Goal: Information Seeking & Learning: Learn about a topic

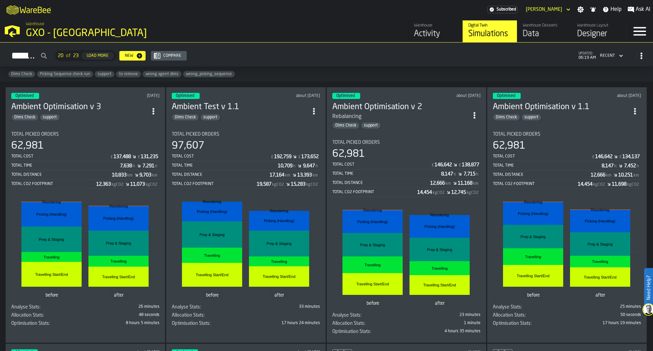
click at [415, 22] on link "Warehouse Activity" at bounding box center [435, 31] width 54 height 22
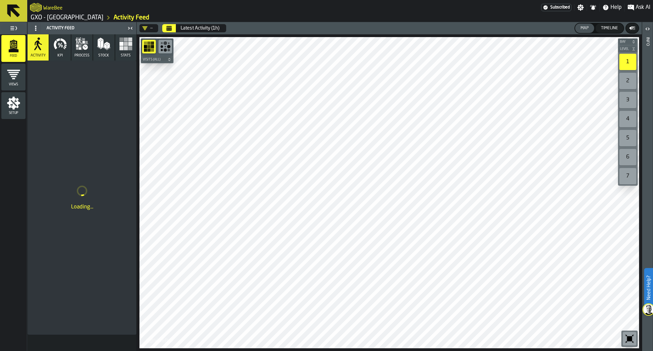
click at [11, 24] on icon "button-toggle-Toggle Full Menu" at bounding box center [14, 28] width 8 height 8
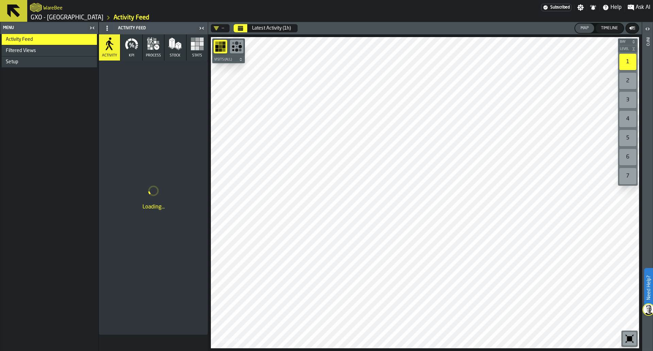
click at [92, 26] on icon "button-toggle-Close me" at bounding box center [92, 28] width 8 height 8
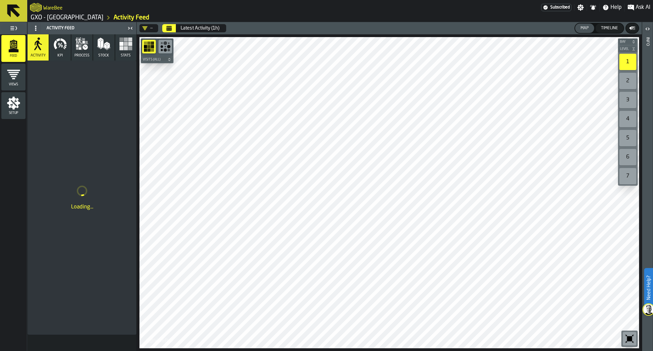
click at [175, 30] on button "Calendar" at bounding box center [169, 28] width 14 height 8
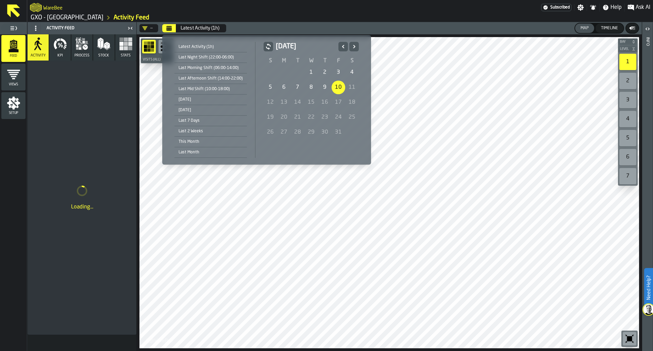
click at [322, 83] on div "9" at bounding box center [325, 88] width 14 height 14
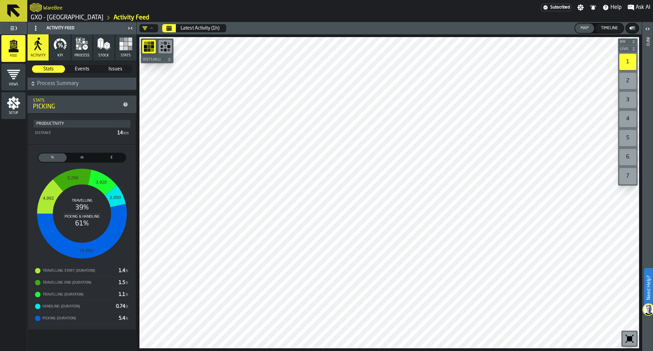
click at [168, 30] on icon "Calendar" at bounding box center [169, 28] width 5 height 3
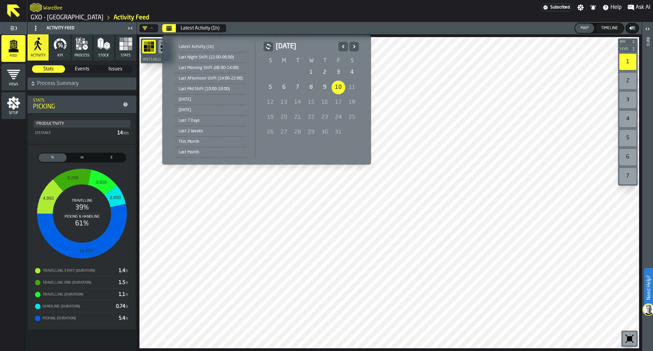
click at [332, 87] on div "10" at bounding box center [339, 88] width 14 height 14
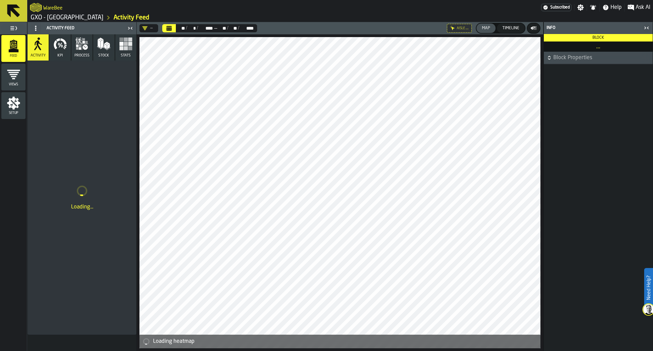
click at [169, 29] on icon "Calendar" at bounding box center [169, 28] width 5 height 3
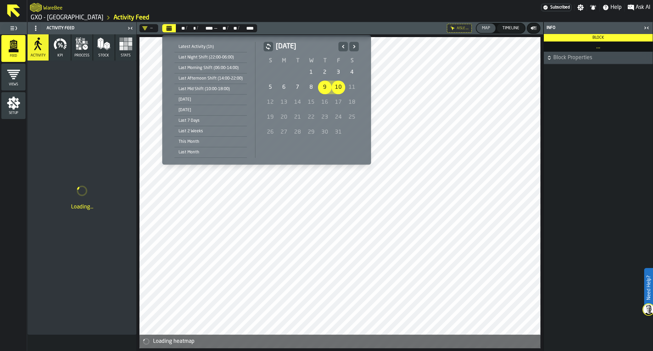
click at [324, 88] on div "9" at bounding box center [325, 88] width 14 height 14
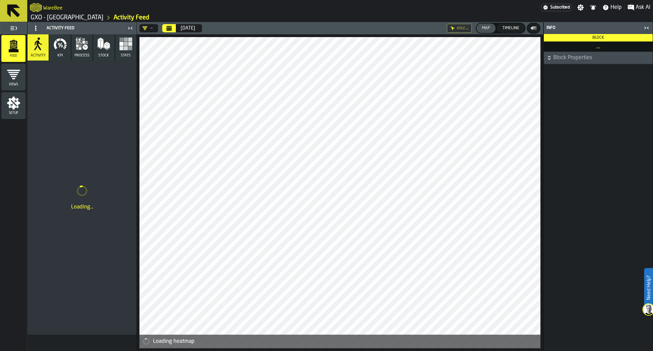
click at [648, 24] on icon "button-toggle-Close me" at bounding box center [647, 28] width 8 height 8
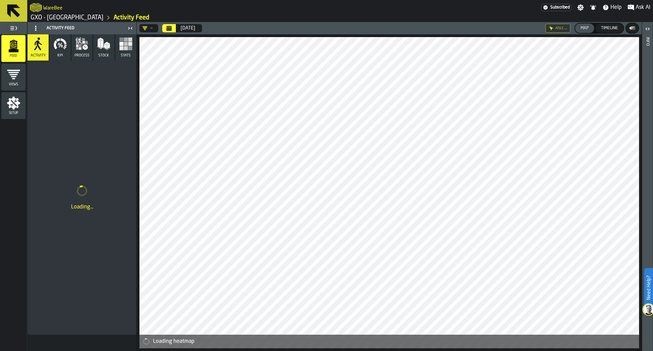
click at [150, 31] on div "—" at bounding box center [148, 28] width 16 height 8
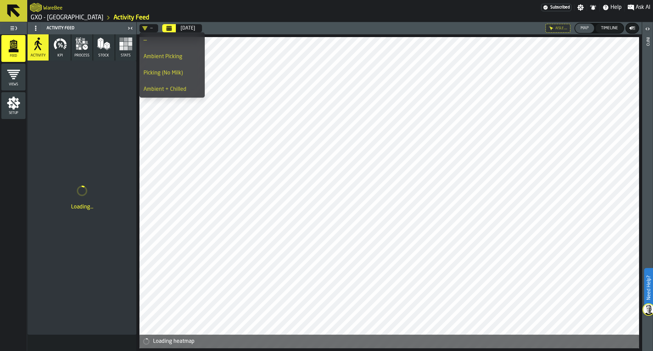
click at [191, 86] on div "Ambient + Chilled" at bounding box center [172, 89] width 57 height 8
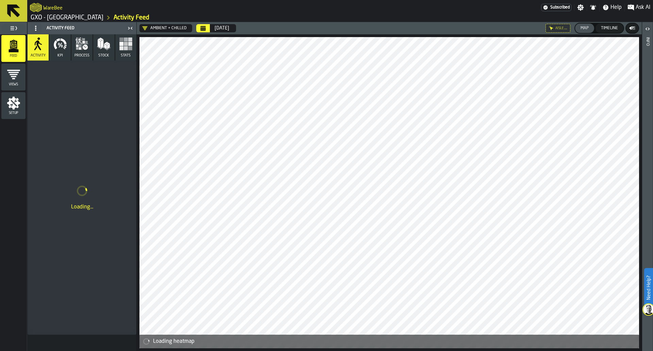
click at [264, 33] on header "Ambient + Chilled [DATE] Aisle ... Map Timeline" at bounding box center [389, 28] width 505 height 12
click at [70, 53] on button "KPI" at bounding box center [59, 47] width 21 height 26
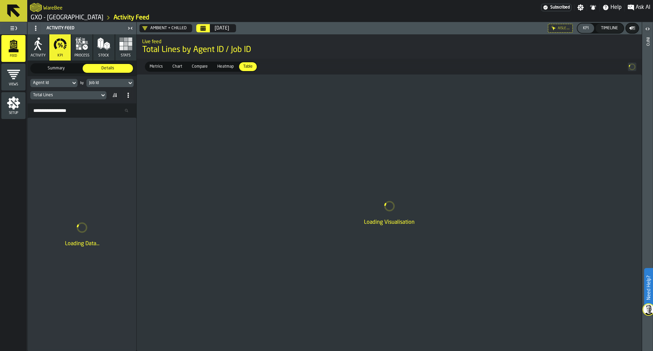
click at [104, 86] on div "Job Id" at bounding box center [106, 82] width 40 height 7
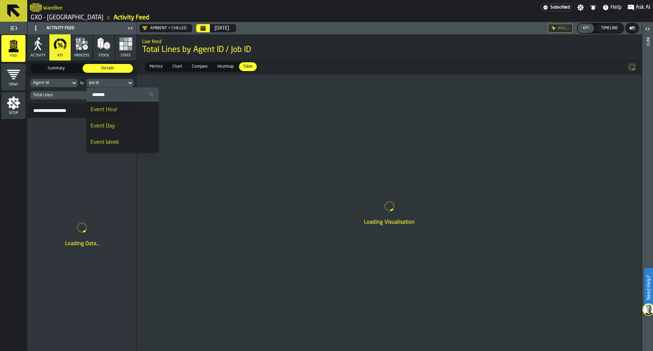
click at [111, 128] on div "Event Day" at bounding box center [123, 126] width 64 height 8
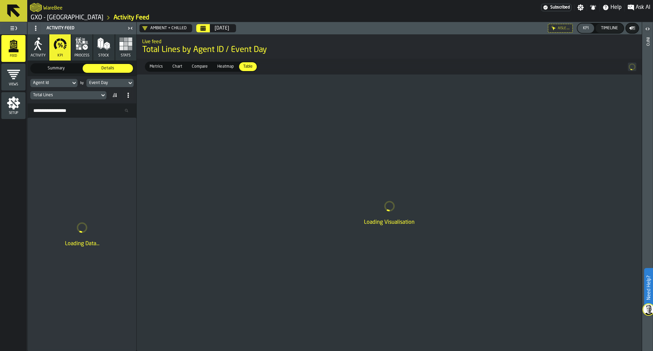
click at [83, 97] on div "Total Lines" at bounding box center [65, 95] width 64 height 5
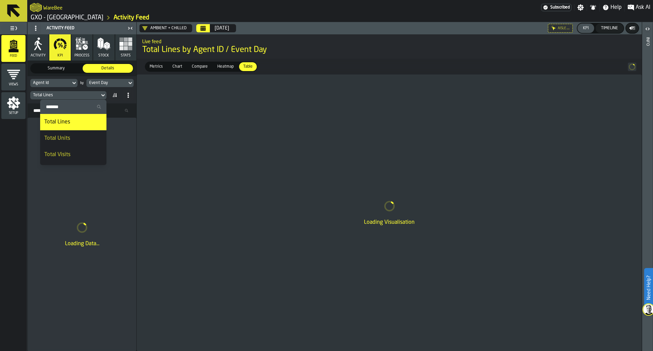
click at [84, 137] on div "Total Units" at bounding box center [73, 138] width 58 height 8
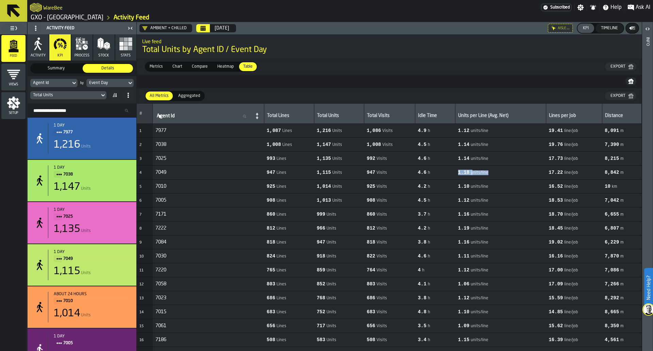
drag, startPoint x: 434, startPoint y: 172, endPoint x: 517, endPoint y: 179, distance: 83.7
click at [517, 179] on tr "4 7049 947 Lines 1,115 Units 947 Visits 4.6 h 1.18 units/line 17.22 line/job 8,…" at bounding box center [389, 173] width 505 height 14
click at [517, 179] on td "1.18 units/line" at bounding box center [501, 173] width 91 height 14
click at [173, 25] on div "Ambient + Chilled" at bounding box center [165, 28] width 50 height 8
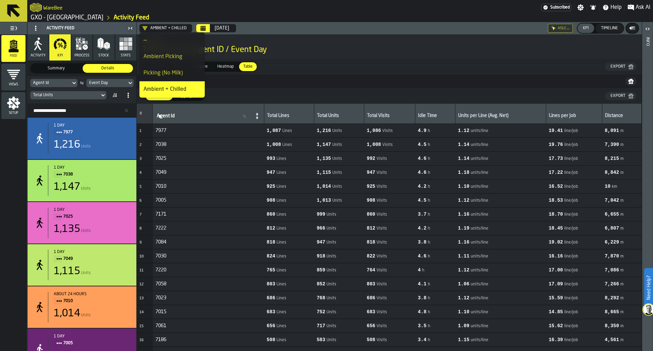
click at [166, 55] on div "Ambient Picking" at bounding box center [172, 57] width 57 height 8
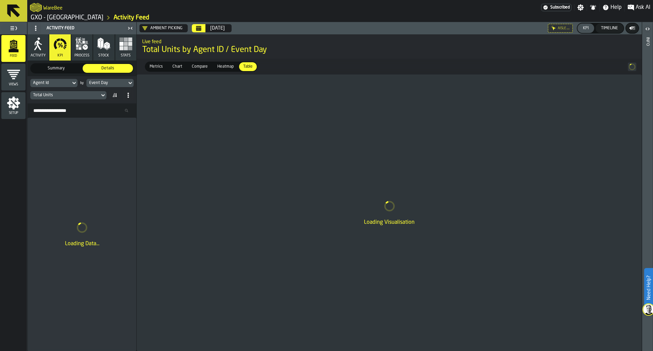
click at [554, 31] on div "Aisle ..." at bounding box center [560, 28] width 25 height 9
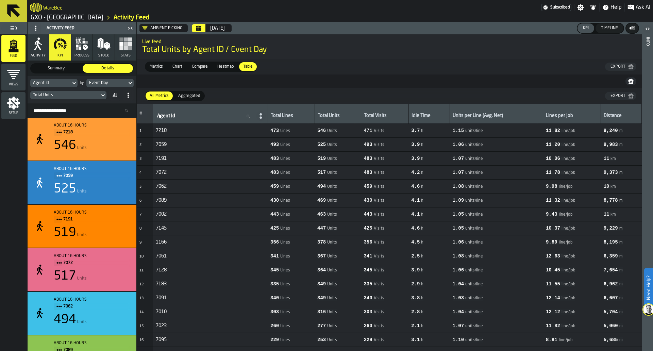
click at [84, 43] on icon "button" at bounding box center [84, 42] width 2 height 2
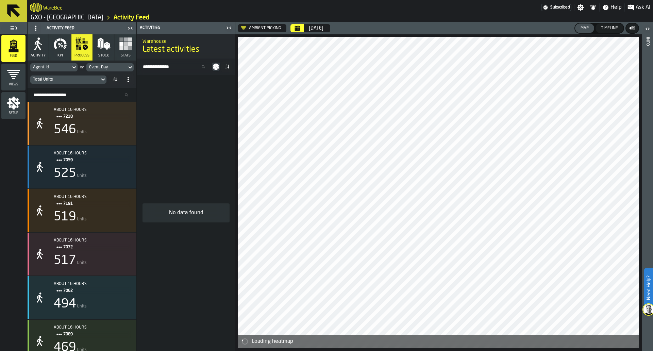
click at [69, 91] on input "Search Resources..." at bounding box center [81, 95] width 103 height 9
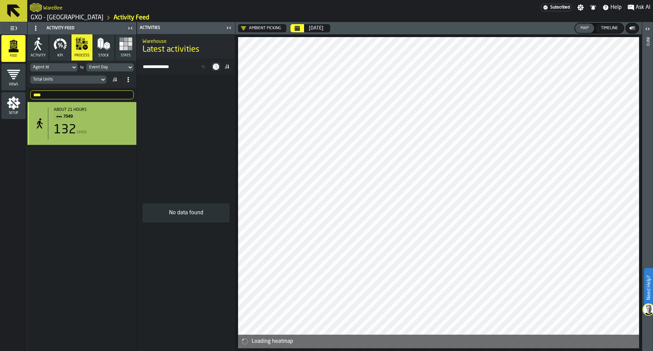
type input "****"
click at [73, 120] on span "7049" at bounding box center [94, 116] width 62 height 7
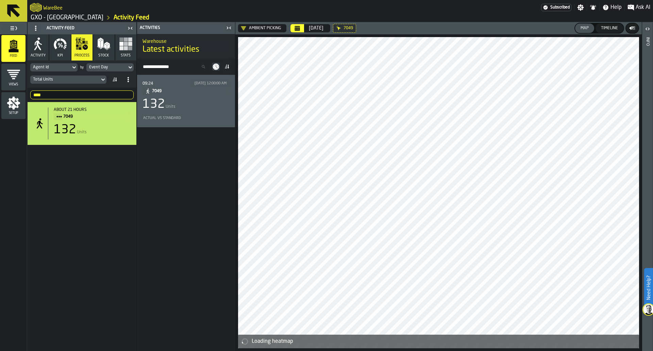
click at [181, 100] on div "132 Units" at bounding box center [186, 105] width 87 height 14
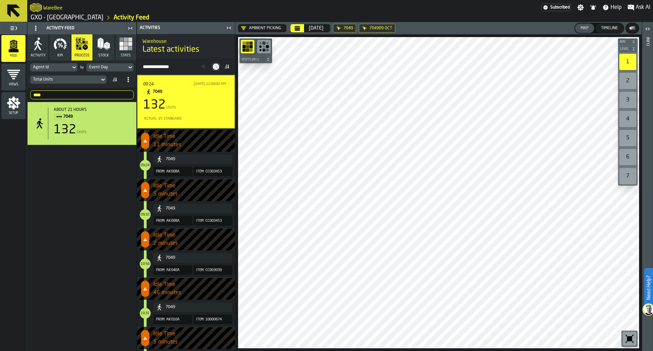
click at [228, 67] on icon at bounding box center [229, 67] width 2 height 4
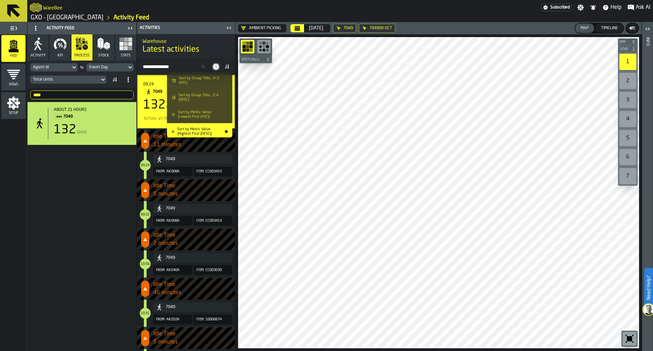
click at [215, 85] on li "Sort by Group Title... A-Z (ASC)" at bounding box center [199, 80] width 65 height 17
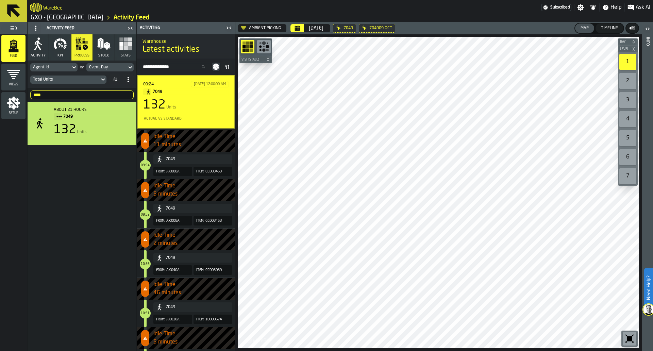
click at [215, 85] on div "[DATE] 12:00:00 AM" at bounding box center [210, 84] width 32 height 4
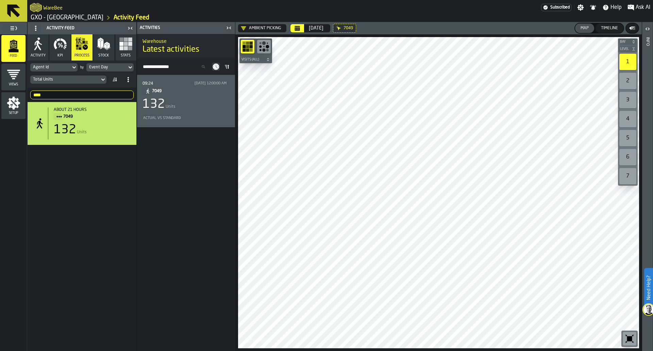
click at [10, 85] on span "Views" at bounding box center [13, 85] width 24 height 4
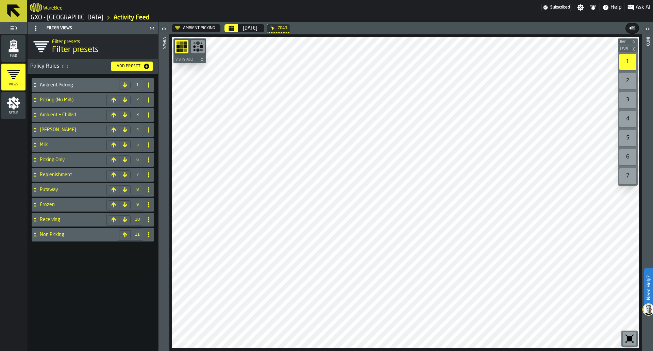
click at [10, 85] on span "Views" at bounding box center [13, 85] width 24 height 4
click at [15, 110] on icon "menu Setup" at bounding box center [14, 103] width 14 height 14
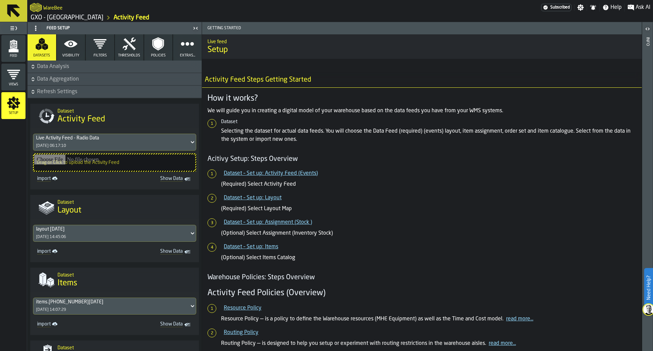
click at [79, 67] on span "Data Analysis" at bounding box center [118, 67] width 163 height 8
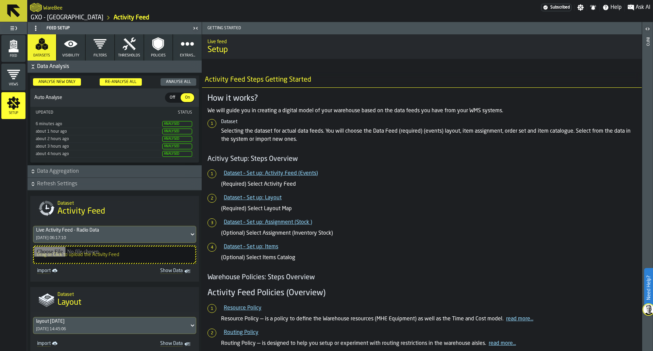
click at [75, 52] on button "Visibility" at bounding box center [71, 47] width 29 height 26
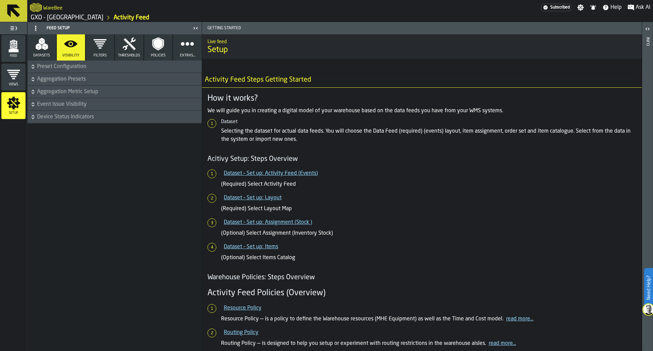
click at [94, 51] on button "Filters" at bounding box center [100, 47] width 29 height 26
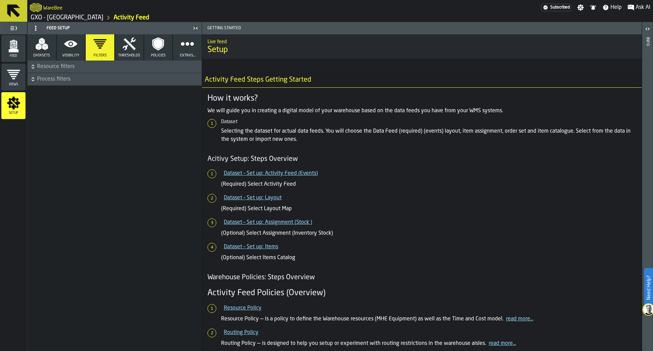
click at [85, 64] on span "Resource filters" at bounding box center [118, 67] width 163 height 8
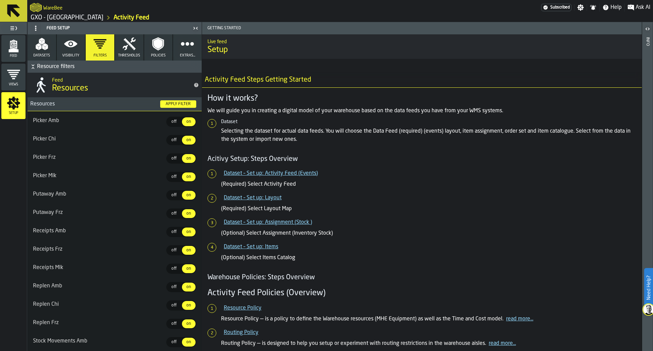
click at [95, 71] on button "Resource filters" at bounding box center [115, 67] width 174 height 12
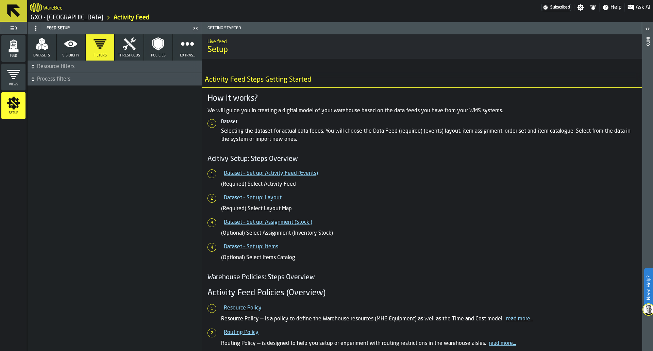
click at [121, 51] on button "Thresholds" at bounding box center [129, 47] width 29 height 26
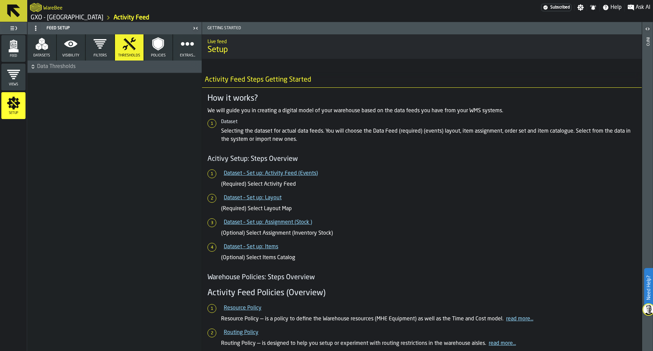
click at [112, 67] on span "Data Thresholds" at bounding box center [118, 67] width 163 height 8
click at [8, 48] on icon "menu Feed" at bounding box center [14, 46] width 14 height 14
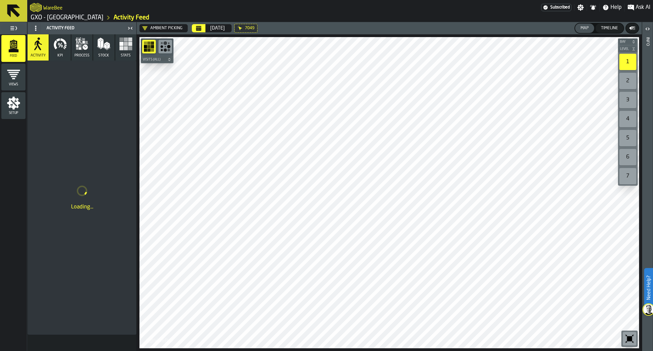
click at [148, 31] on div "Ambient Picking" at bounding box center [163, 28] width 46 height 8
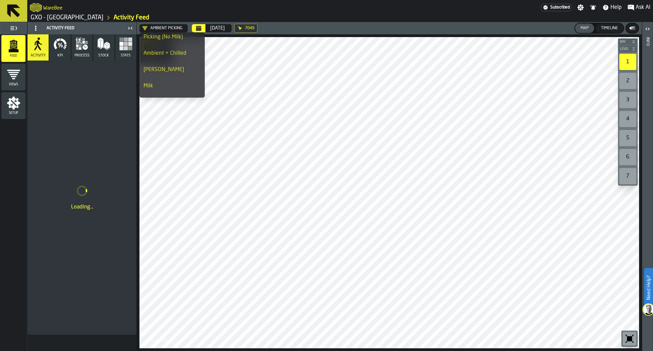
scroll to position [37, 0]
click at [175, 74] on li "[PERSON_NAME]" at bounding box center [172, 69] width 65 height 16
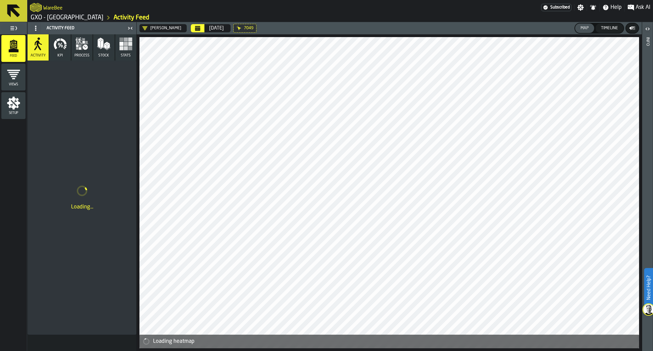
click at [54, 39] on icon "button" at bounding box center [60, 44] width 14 height 14
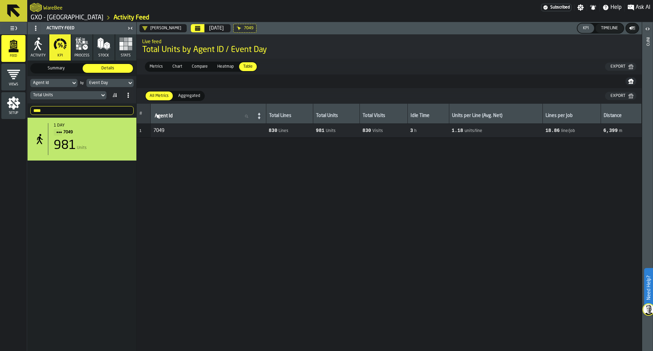
click at [233, 25] on div "7049" at bounding box center [244, 28] width 23 height 9
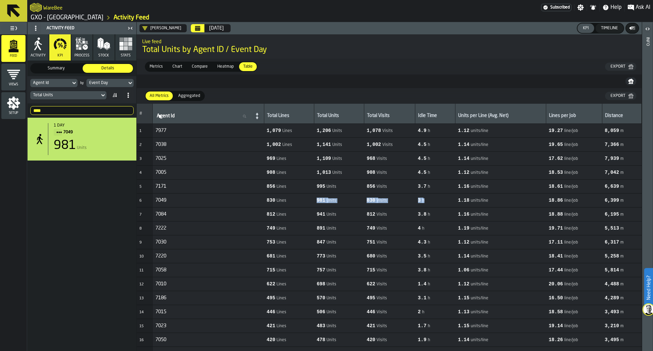
drag, startPoint x: 326, startPoint y: 201, endPoint x: 431, endPoint y: 204, distance: 105.2
click at [431, 204] on tr "6 7049 830 Lines 981 Units 830 Visits 3 h 1.18 units/line 18.86 line/job 6,399 m" at bounding box center [389, 201] width 505 height 14
click at [431, 204] on td "3 h" at bounding box center [435, 201] width 40 height 14
click at [120, 109] on input "****" at bounding box center [81, 110] width 103 height 9
type input "*"
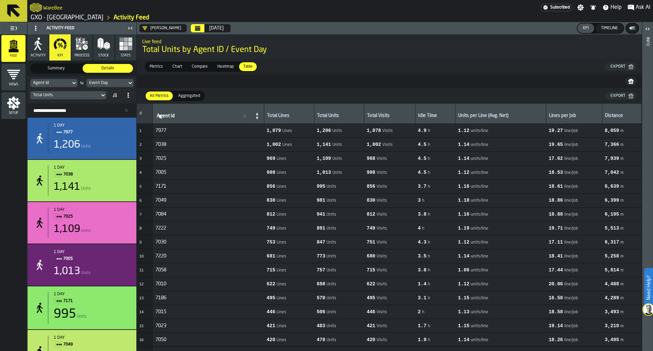
click at [241, 86] on nav at bounding box center [389, 82] width 505 height 14
click at [40, 56] on span "Activity" at bounding box center [38, 55] width 15 height 4
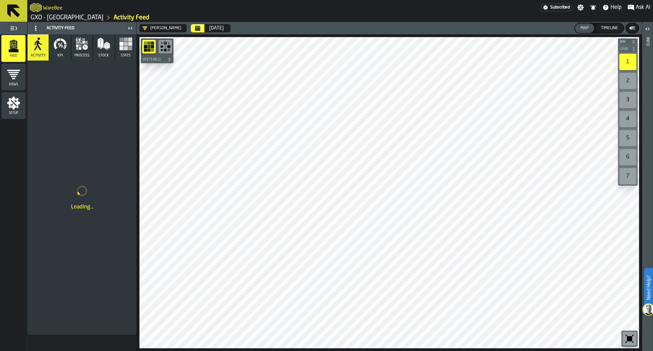
click at [18, 76] on icon "menu Views" at bounding box center [14, 75] width 14 height 14
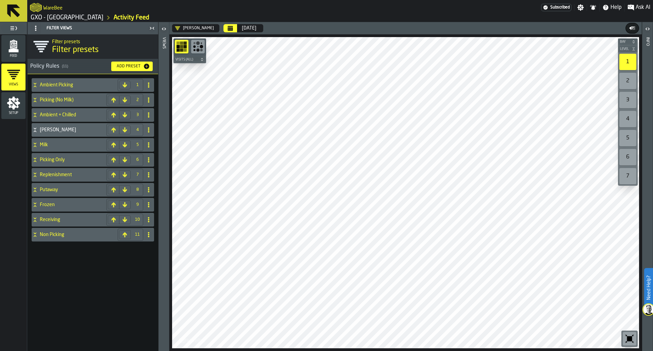
click at [112, 65] on button "Add Preset" at bounding box center [132, 67] width 42 height 10
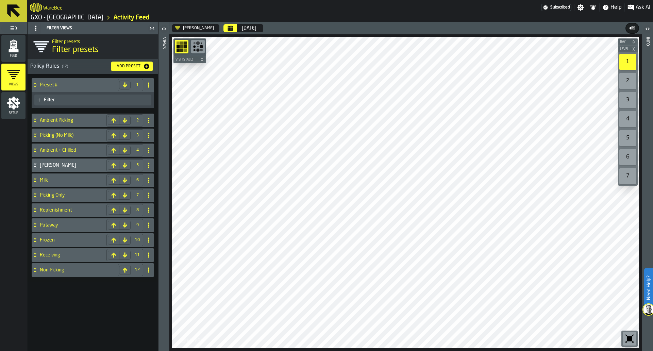
click at [110, 103] on div "Filter" at bounding box center [92, 100] width 117 height 11
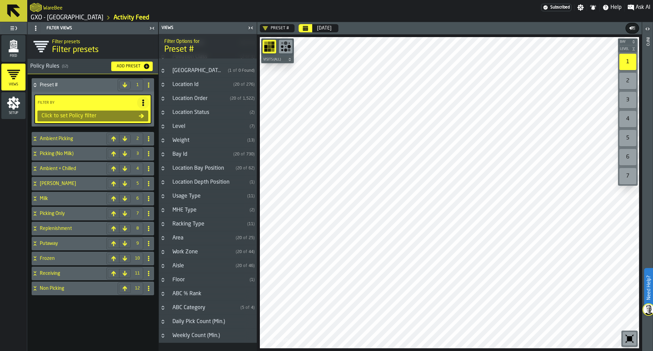
scroll to position [195, 0]
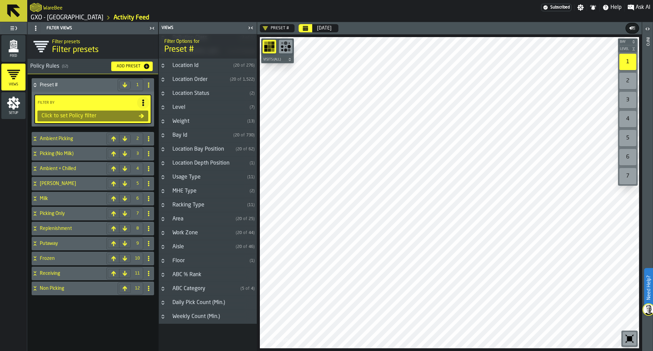
click at [148, 85] on circle at bounding box center [148, 84] width 1 height 1
click at [132, 109] on li "Delete" at bounding box center [121, 115] width 65 height 16
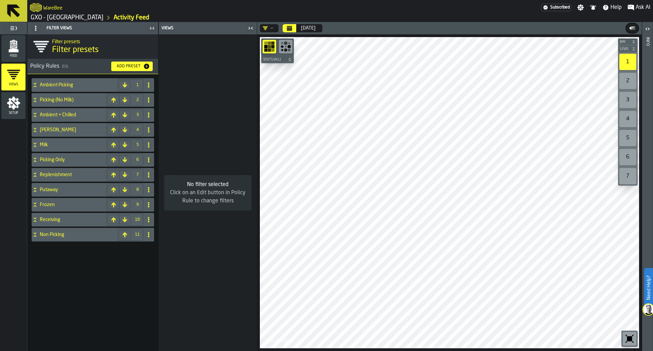
drag, startPoint x: 132, startPoint y: 109, endPoint x: 33, endPoint y: 62, distance: 109.3
click at [33, 62] on div "Filter presets Filter presets Policy Rules ( 11 ) Add Preset Ambient Picking 1 …" at bounding box center [93, 192] width 131 height 317
click at [15, 55] on span "Feed" at bounding box center [13, 56] width 24 height 4
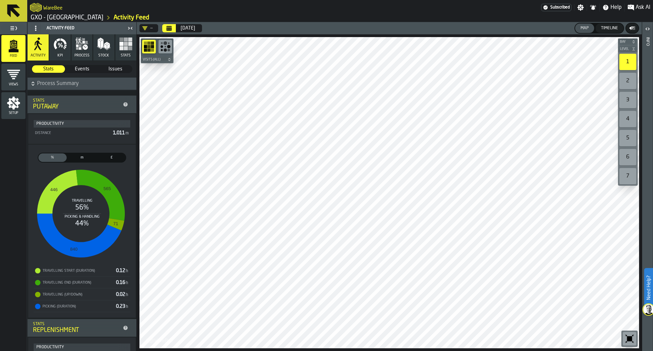
click at [87, 86] on span "Process Summary" at bounding box center [86, 84] width 98 height 8
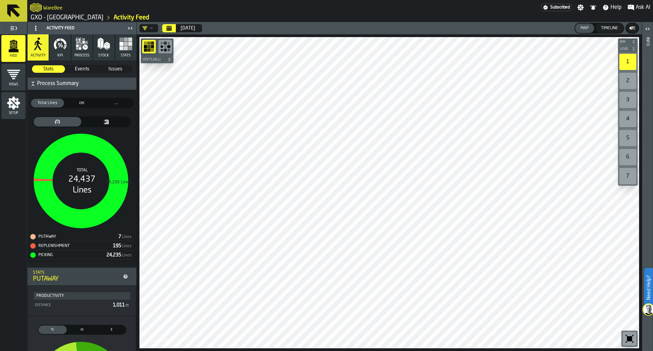
click at [98, 120] on icon "thumb" at bounding box center [107, 121] width 44 height 5
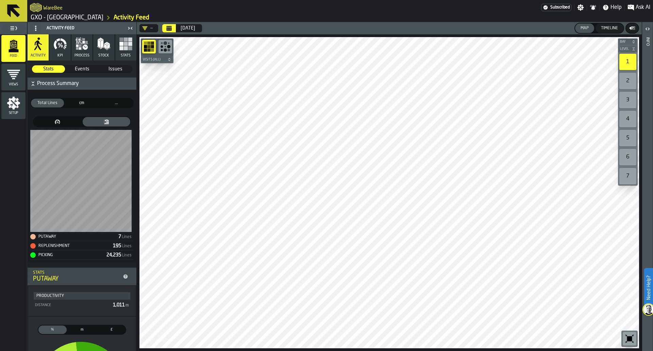
click at [79, 120] on div "thumb" at bounding box center [58, 122] width 48 height 10
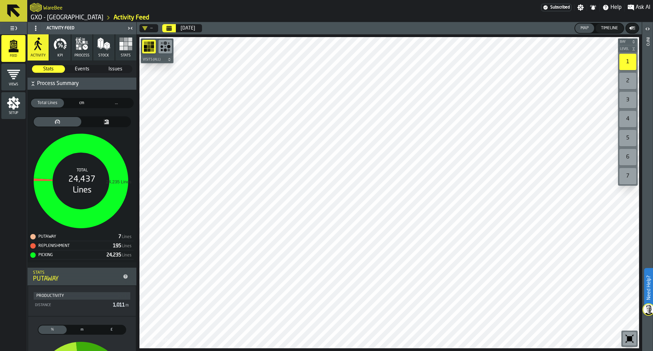
click at [106, 106] on span "..." at bounding box center [116, 103] width 30 height 6
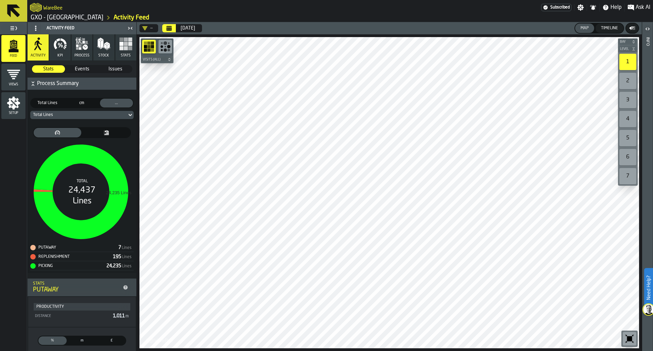
click at [107, 111] on div "Total Lines" at bounding box center [81, 115] width 103 height 8
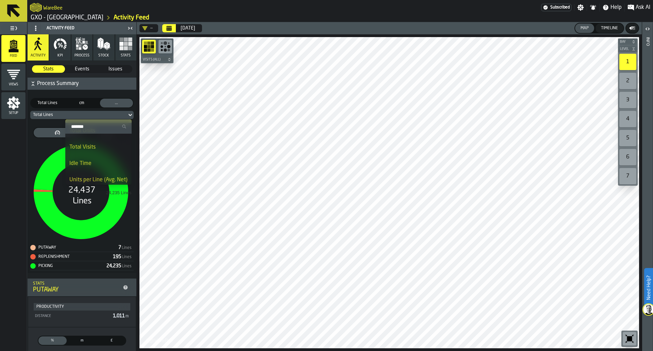
scroll to position [21, 0]
click at [108, 140] on div "Total Units" at bounding box center [98, 137] width 58 height 8
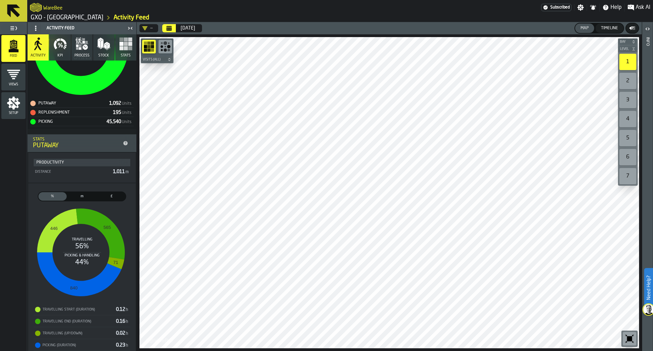
scroll to position [129, 0]
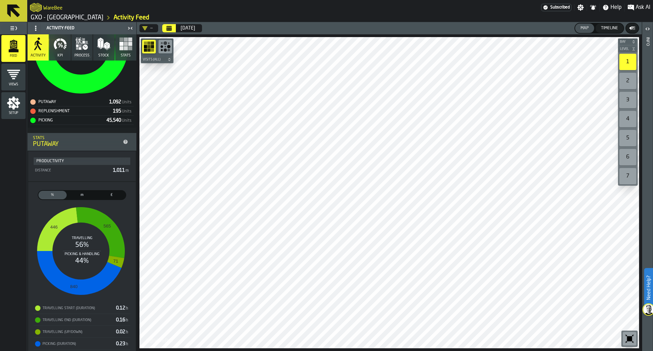
click at [103, 193] on span "£" at bounding box center [112, 195] width 26 height 6
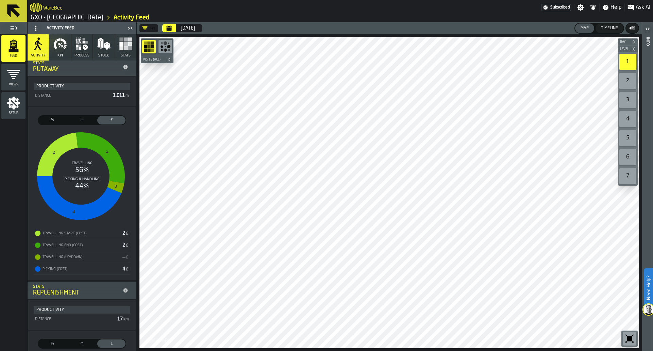
scroll to position [0, 0]
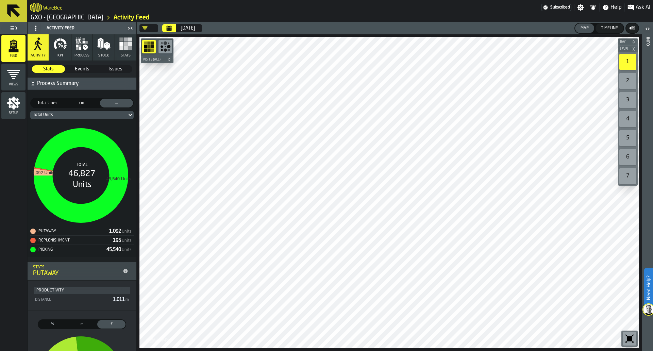
click at [78, 62] on div "Stats Stats Events Events Issues Issues" at bounding box center [82, 69] width 109 height 16
click at [78, 67] on span "Events" at bounding box center [82, 69] width 32 height 7
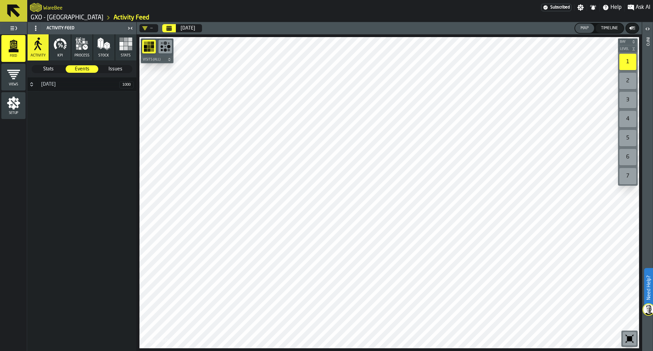
click at [63, 79] on h3 "[DATE]" at bounding box center [82, 85] width 109 height 14
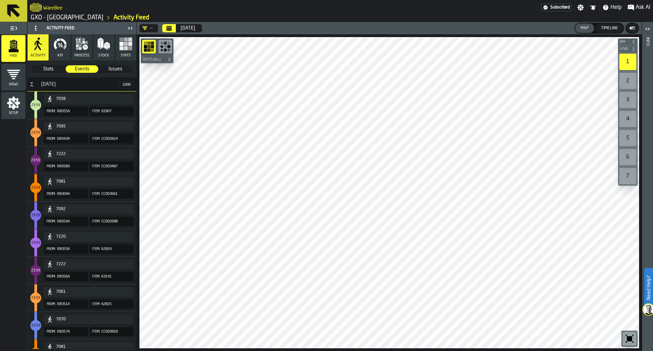
click at [109, 69] on span "Issues" at bounding box center [115, 69] width 32 height 7
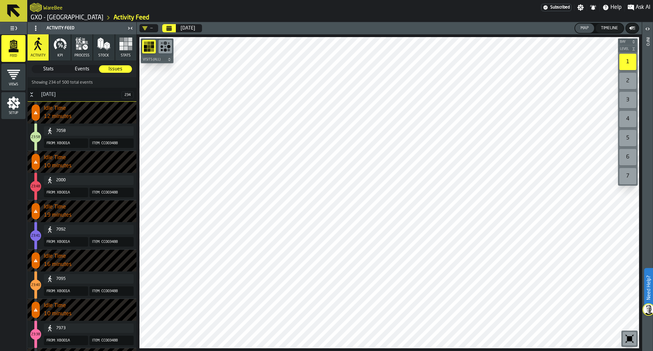
click at [54, 68] on span "Stats" at bounding box center [48, 69] width 32 height 7
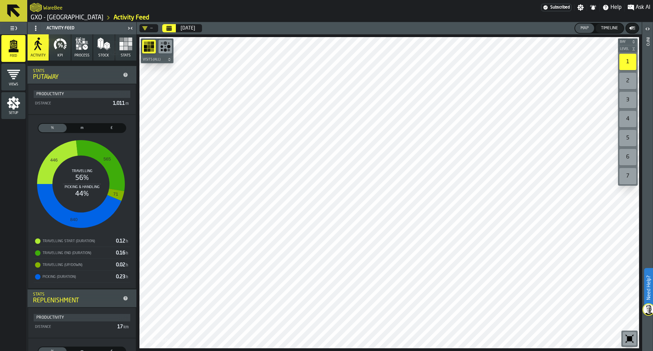
scroll to position [209, 0]
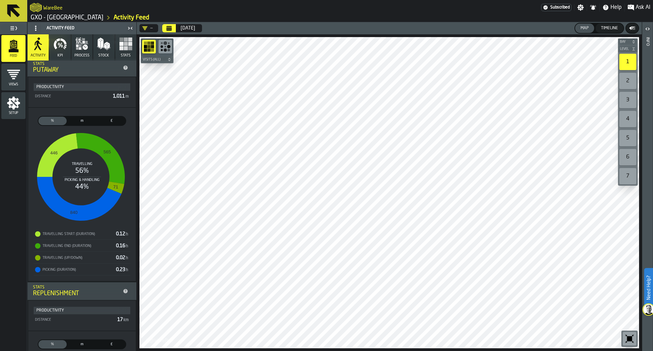
click at [66, 55] on button "KPI" at bounding box center [59, 47] width 21 height 26
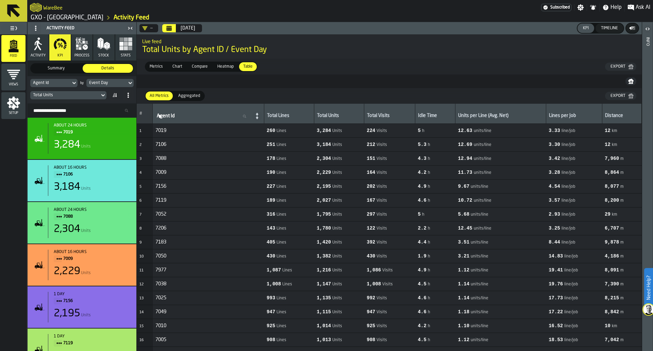
click at [191, 98] on span "Aggregated" at bounding box center [189, 96] width 27 height 6
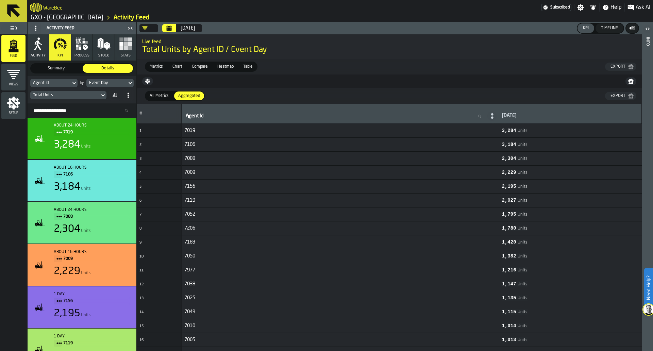
click at [157, 92] on div "All Metrics" at bounding box center [159, 96] width 27 height 9
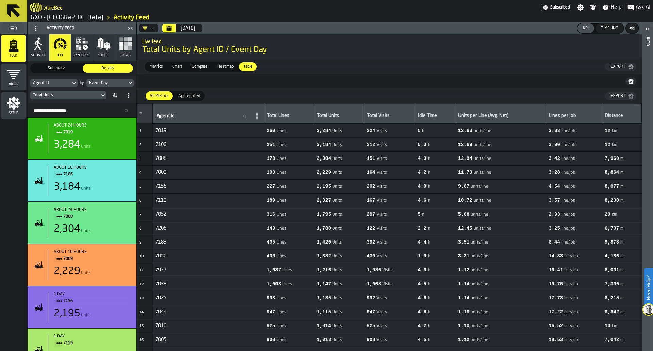
click at [194, 101] on label "Aggregated Aggregated" at bounding box center [189, 96] width 31 height 10
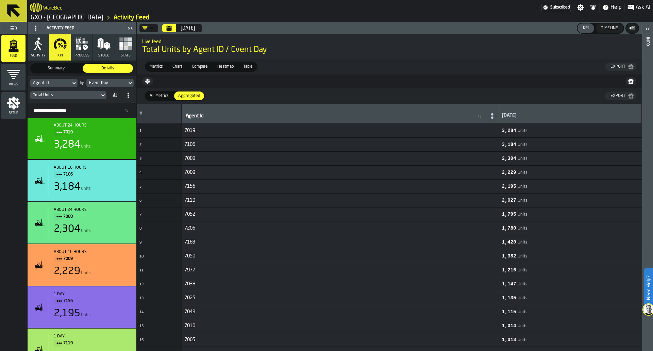
click at [144, 78] on button "button-" at bounding box center [147, 81] width 11 height 8
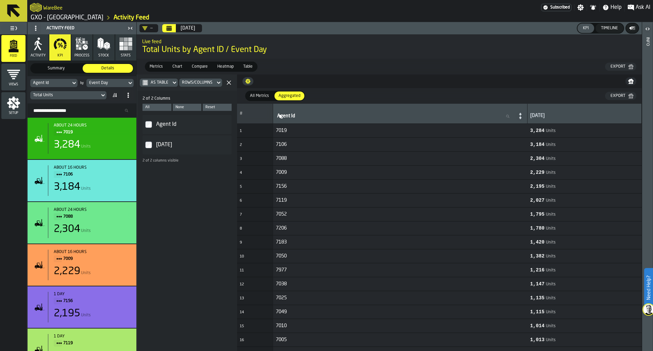
click at [217, 87] on div "As table Rows/Columns" at bounding box center [187, 83] width 100 height 16
click at [213, 85] on div "Rows/Columns" at bounding box center [197, 82] width 36 height 7
click at [208, 108] on div "Transposed" at bounding box center [200, 106] width 35 height 5
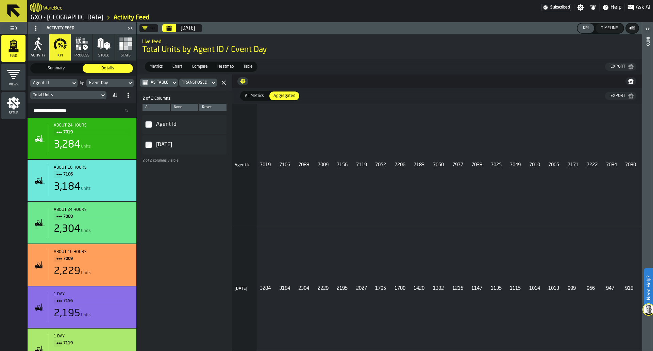
click at [178, 106] on div "None" at bounding box center [185, 107] width 22 height 4
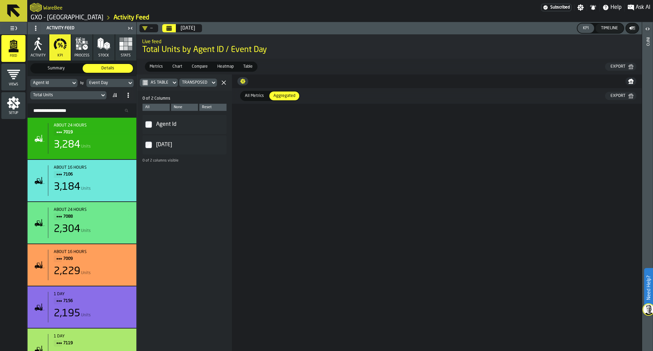
click at [180, 106] on div "None" at bounding box center [185, 107] width 22 height 4
click at [208, 109] on div "Reset" at bounding box center [213, 107] width 22 height 4
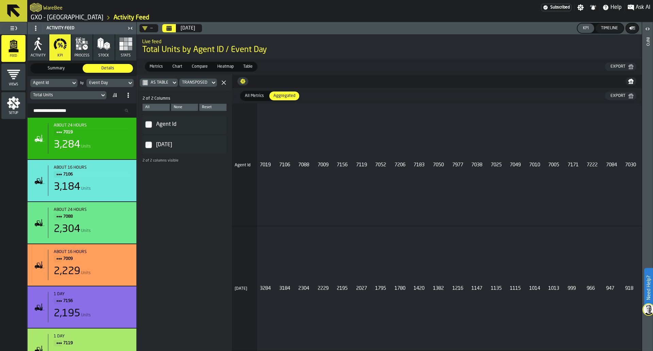
click at [199, 85] on span "Transposed" at bounding box center [195, 82] width 26 height 5
click at [196, 93] on span "Rows/Columns" at bounding box center [197, 93] width 28 height 5
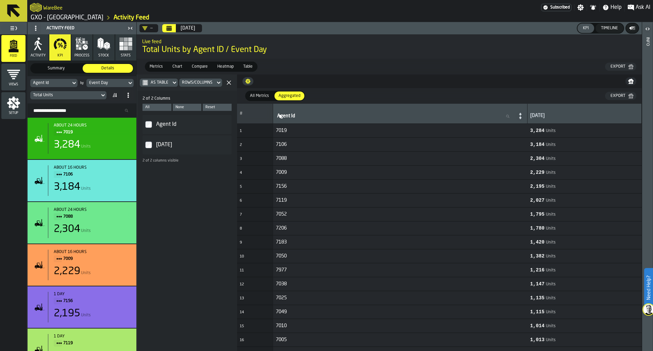
click at [168, 81] on div "As table" at bounding box center [155, 83] width 31 height 8
click at [168, 108] on span "As JSON" at bounding box center [161, 112] width 19 height 8
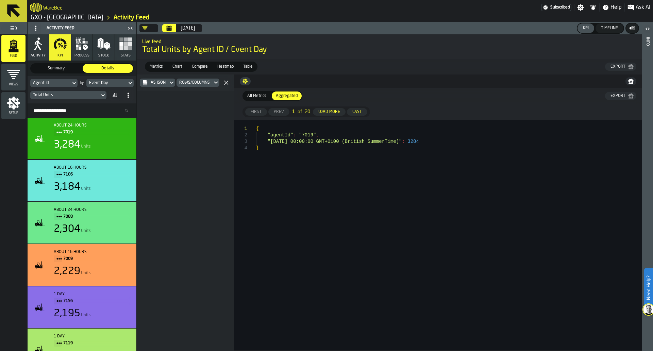
click at [156, 79] on div "As JSON" at bounding box center [154, 83] width 29 height 8
click at [158, 89] on li "As table" at bounding box center [162, 95] width 44 height 16
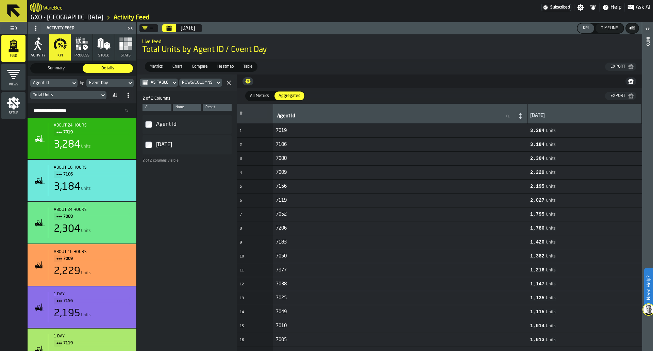
click at [175, 161] on div "2 of 2 columns visible" at bounding box center [187, 161] width 89 height 4
click at [92, 98] on div "Total Units" at bounding box center [65, 95] width 64 height 5
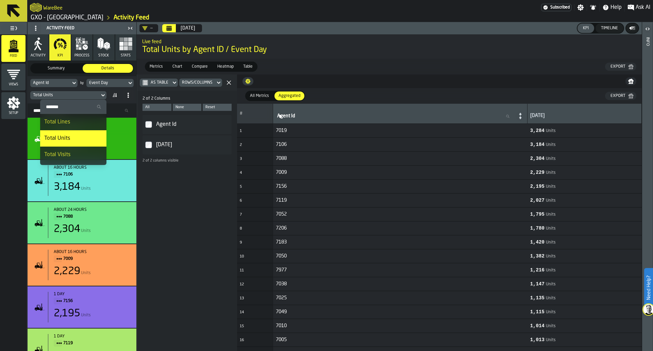
click at [88, 118] on div "Total Lines" at bounding box center [73, 122] width 58 height 8
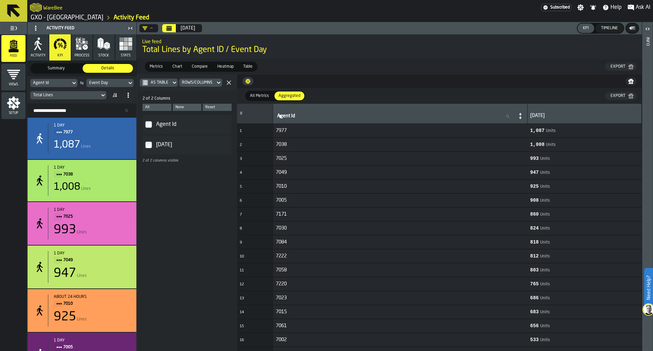
click at [155, 149] on div "[DATE]" at bounding box center [191, 145] width 73 height 11
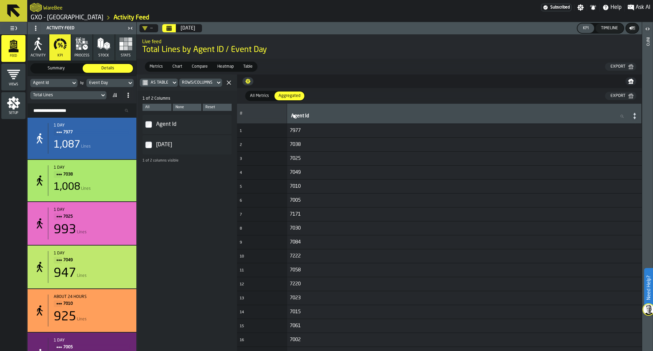
click at [155, 149] on div "[DATE]" at bounding box center [191, 145] width 73 height 11
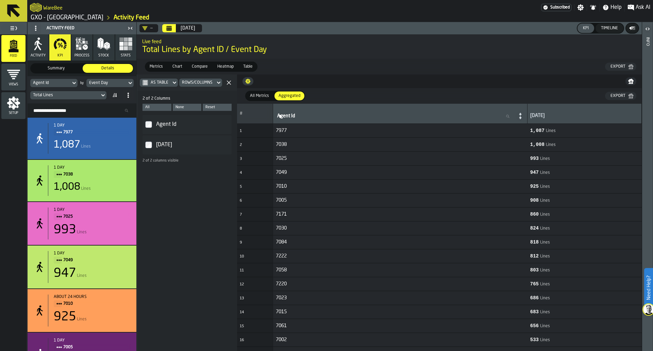
click at [89, 97] on div "Total Lines" at bounding box center [65, 95] width 64 height 5
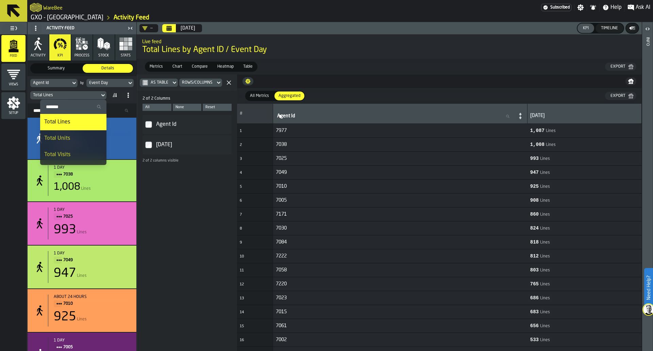
click at [81, 133] on li "Total Units" at bounding box center [73, 138] width 66 height 16
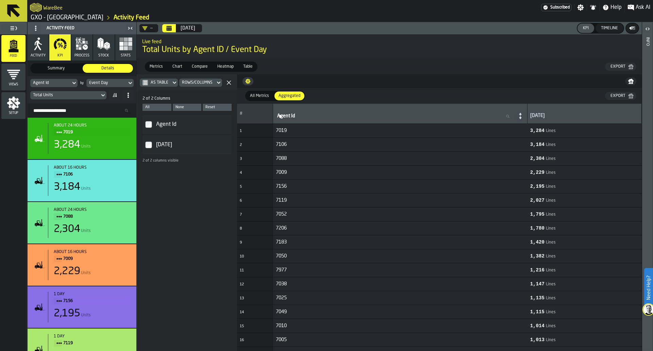
click at [225, 150] on label "[DATE]" at bounding box center [187, 145] width 84 height 14
click at [230, 82] on icon "button-" at bounding box center [228, 82] width 5 height 5
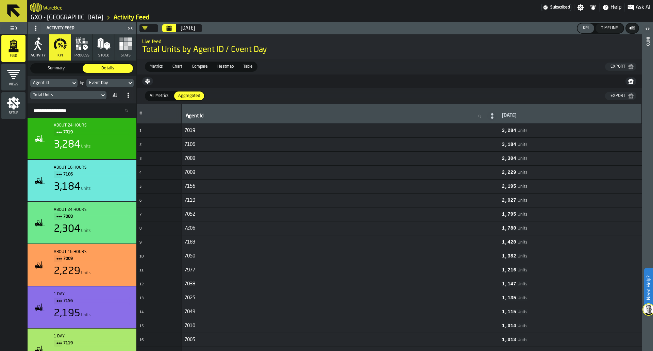
click at [159, 52] on span "Total Units by Agent ID / Event Day" at bounding box center [389, 50] width 494 height 11
click at [84, 47] on icon "button" at bounding box center [85, 47] width 5 height 5
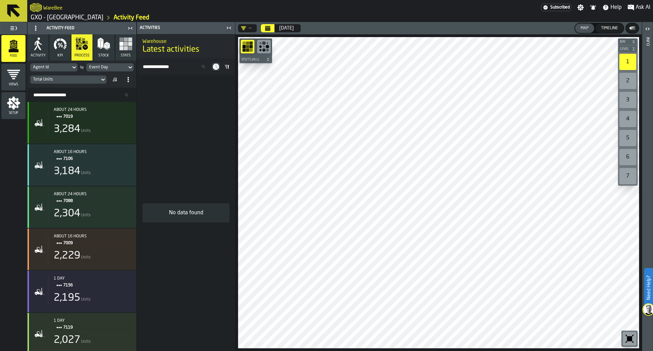
click at [39, 50] on icon "button" at bounding box center [38, 44] width 14 height 14
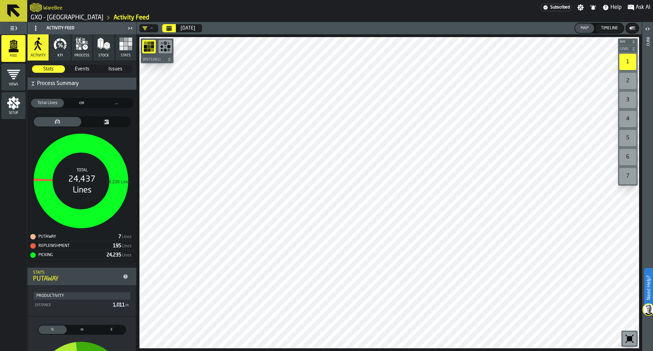
click at [61, 52] on button "KPI" at bounding box center [59, 47] width 21 height 26
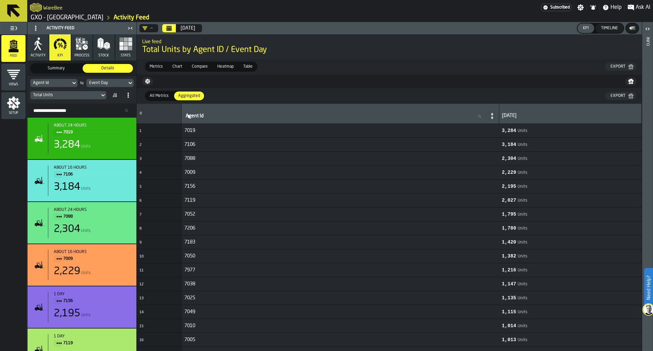
click at [152, 27] on div "—" at bounding box center [147, 28] width 11 height 5
click at [170, 58] on div "Ambient Picking" at bounding box center [172, 57] width 57 height 8
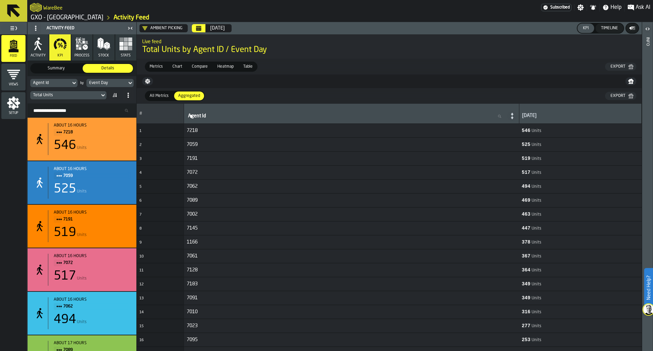
click at [131, 25] on icon "button-toggle-Close me" at bounding box center [130, 28] width 8 height 8
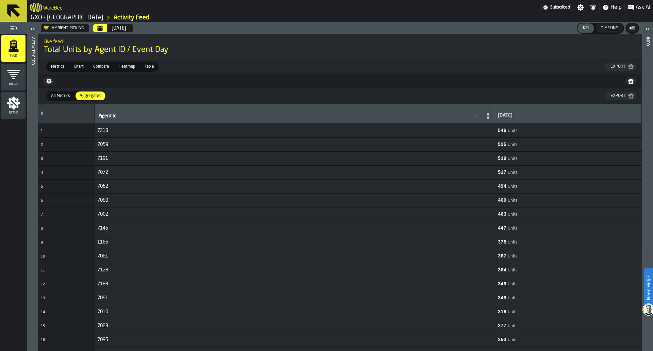
click at [148, 66] on span "Table" at bounding box center [149, 67] width 15 height 6
